Goal: Task Accomplishment & Management: Manage account settings

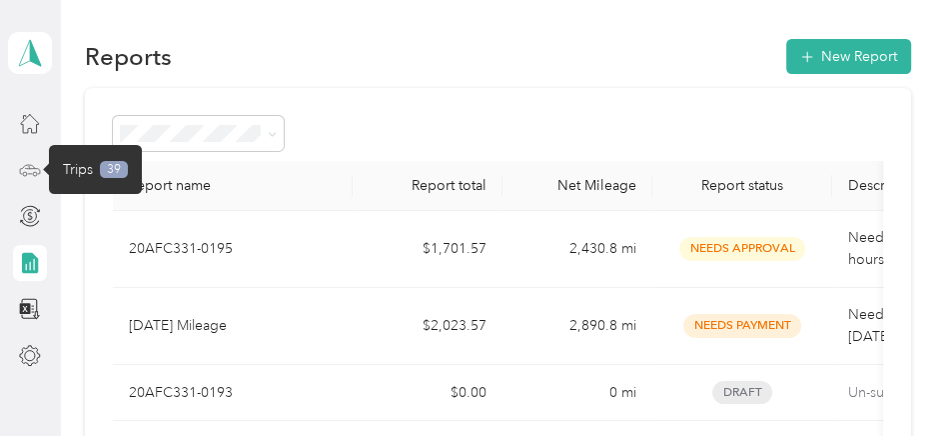
click at [33, 166] on icon at bounding box center [30, 170] width 22 height 22
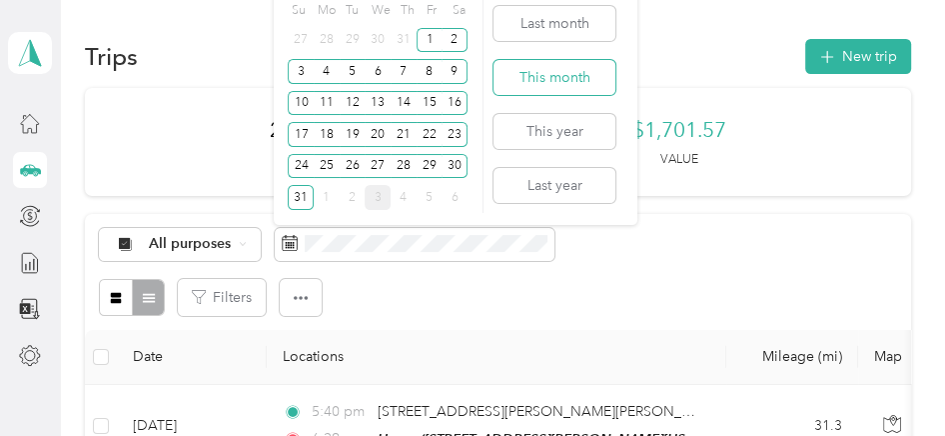
click at [552, 80] on button "This month" at bounding box center [555, 77] width 122 height 35
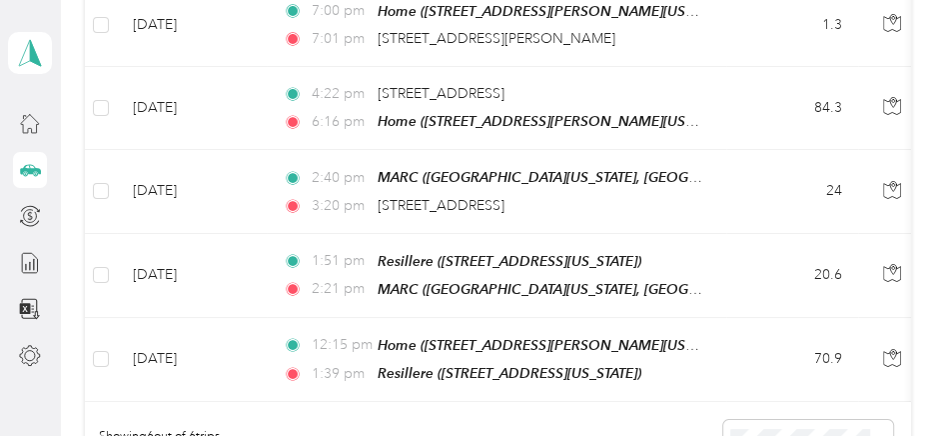
scroll to position [599, 0]
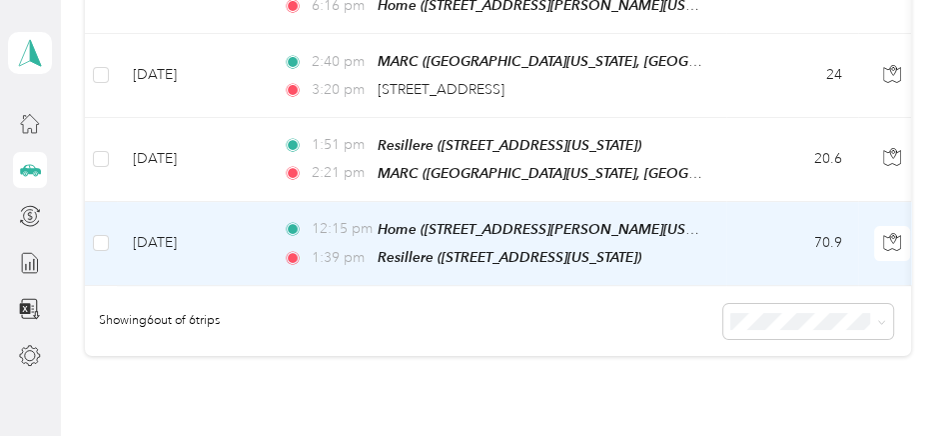
click at [246, 231] on td "[DATE]" at bounding box center [192, 244] width 150 height 84
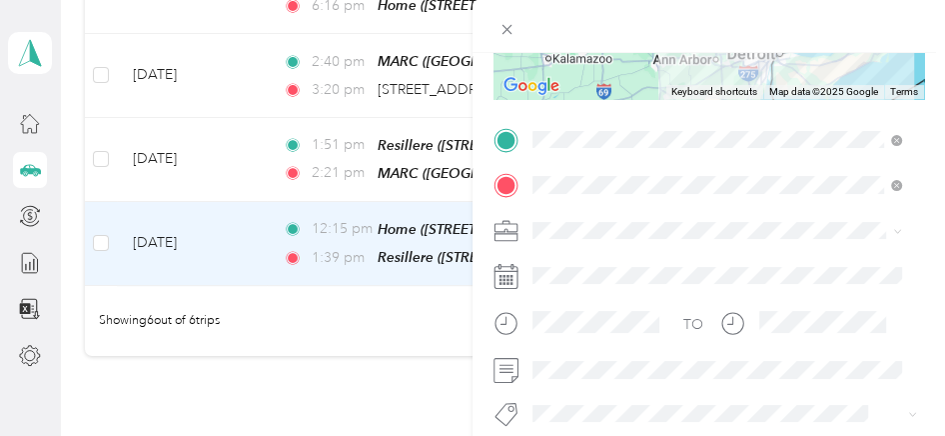
scroll to position [400, 0]
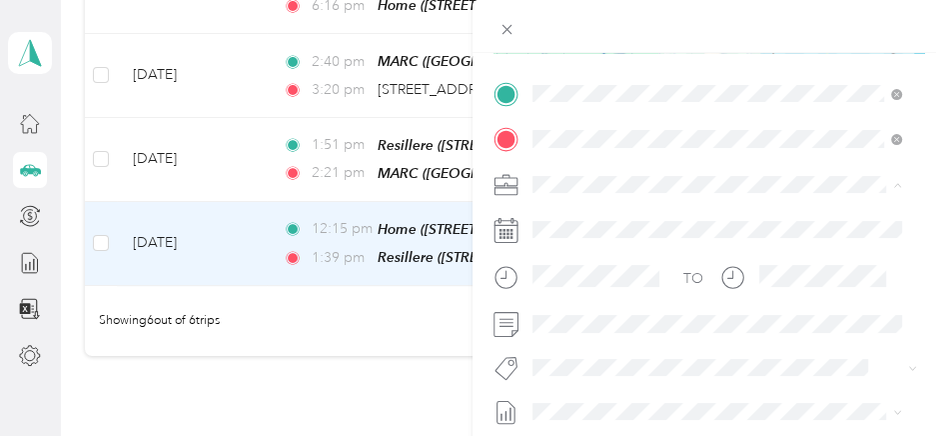
click at [567, 254] on span "[PERSON_NAME]" at bounding box center [595, 254] width 111 height 17
click at [619, 163] on span "[PERSON_NAME]" at bounding box center [602, 167] width 97 height 18
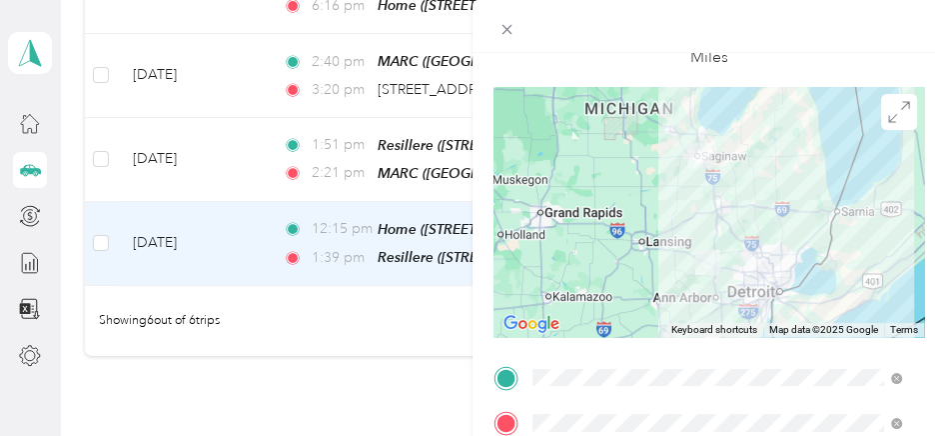
scroll to position [0, 0]
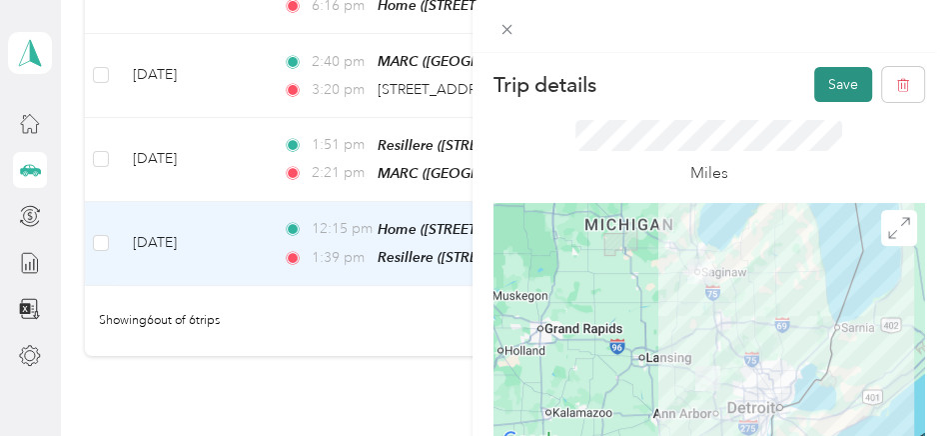
click at [818, 82] on button "Save" at bounding box center [843, 84] width 58 height 35
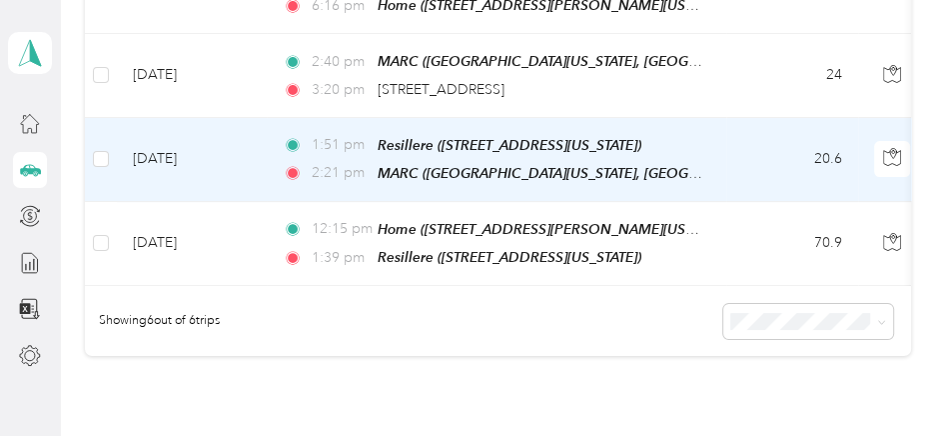
click at [259, 165] on td "[DATE]" at bounding box center [192, 160] width 150 height 84
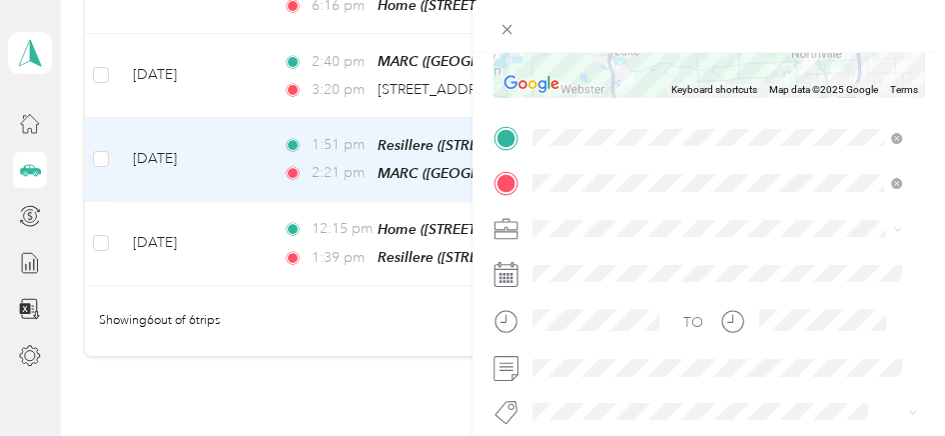
scroll to position [500, 0]
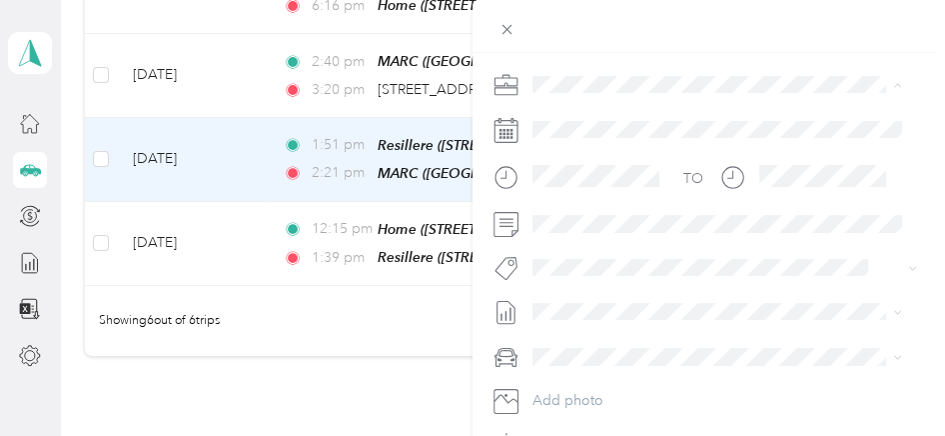
click at [574, 153] on span "[PERSON_NAME]" at bounding box center [595, 154] width 111 height 17
click at [611, 300] on span "[PERSON_NAME]" at bounding box center [602, 302] width 97 height 18
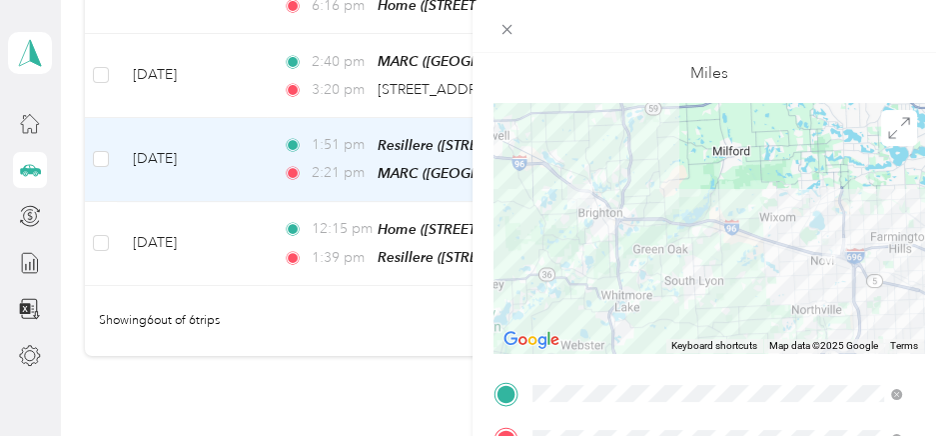
scroll to position [0, 0]
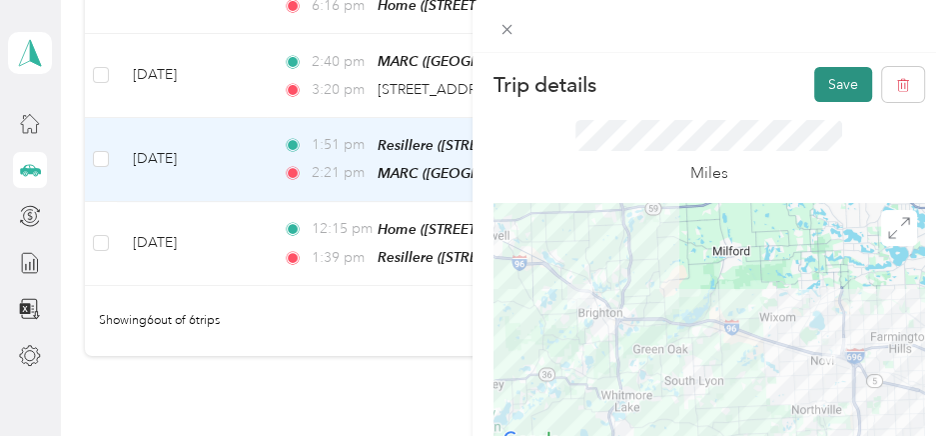
click at [840, 84] on button "Save" at bounding box center [843, 84] width 58 height 35
